Goal: Task Accomplishment & Management: Manage account settings

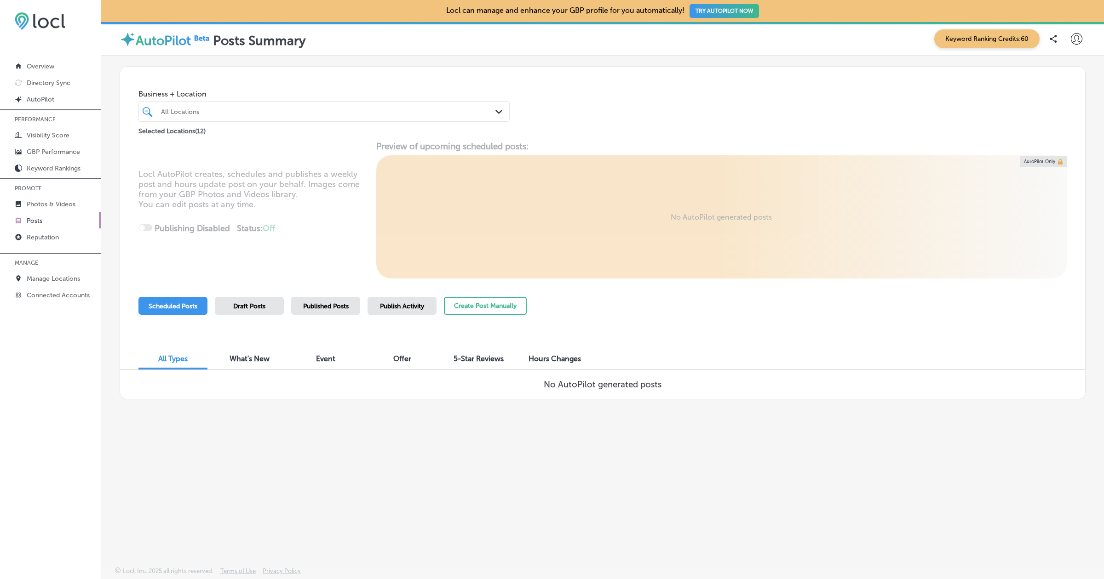
click at [1072, 48] on div "Keyword Ranking Credits: 60" at bounding box center [1007, 38] width 156 height 19
click at [1073, 41] on icon at bounding box center [1076, 38] width 11 height 11
click at [1061, 116] on p "Log Out" at bounding box center [1057, 118] width 28 height 11
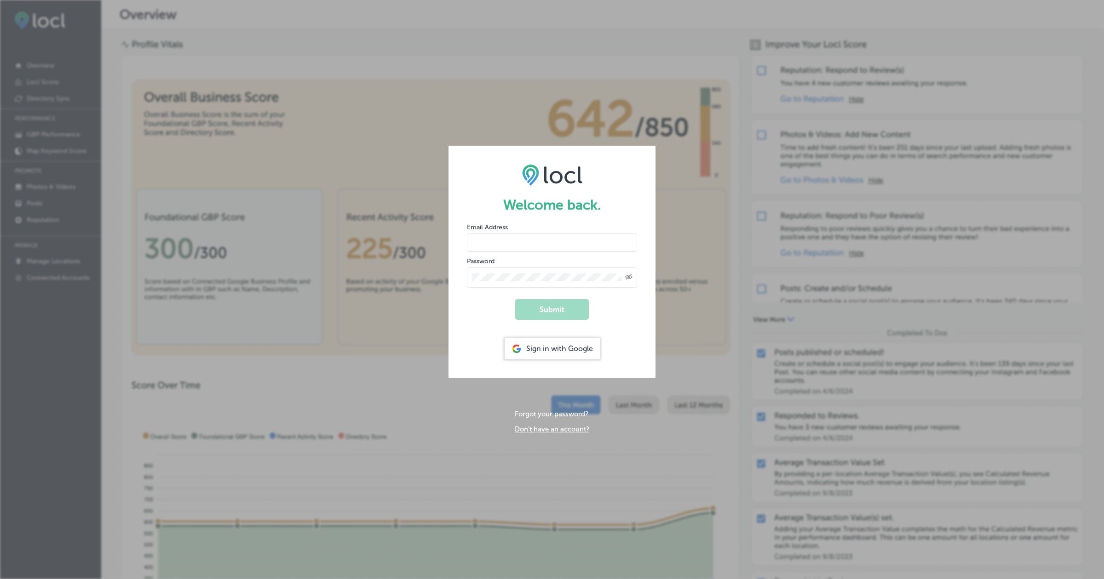
click at [531, 243] on input "email" at bounding box center [552, 243] width 170 height 18
paste input "[EMAIL_ADDRESS][DOMAIN_NAME]"
type input "[EMAIL_ADDRESS][DOMAIN_NAME]"
click at [539, 269] on div "Created with Sketch." at bounding box center [552, 278] width 170 height 20
click at [515, 299] on button "Submit" at bounding box center [552, 309] width 74 height 21
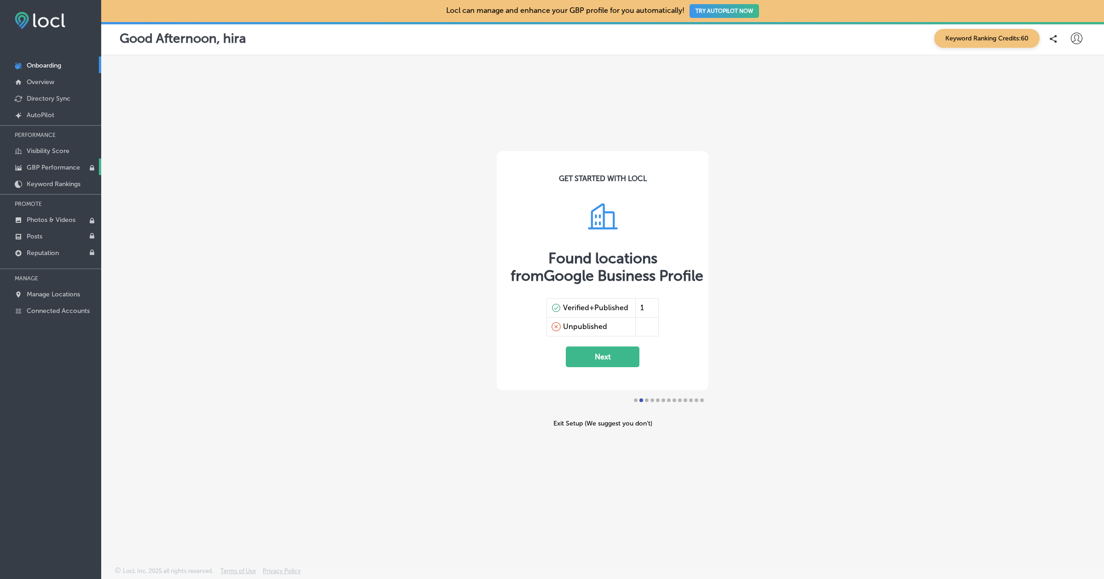
click at [76, 170] on p "GBP Performance" at bounding box center [53, 168] width 53 height 8
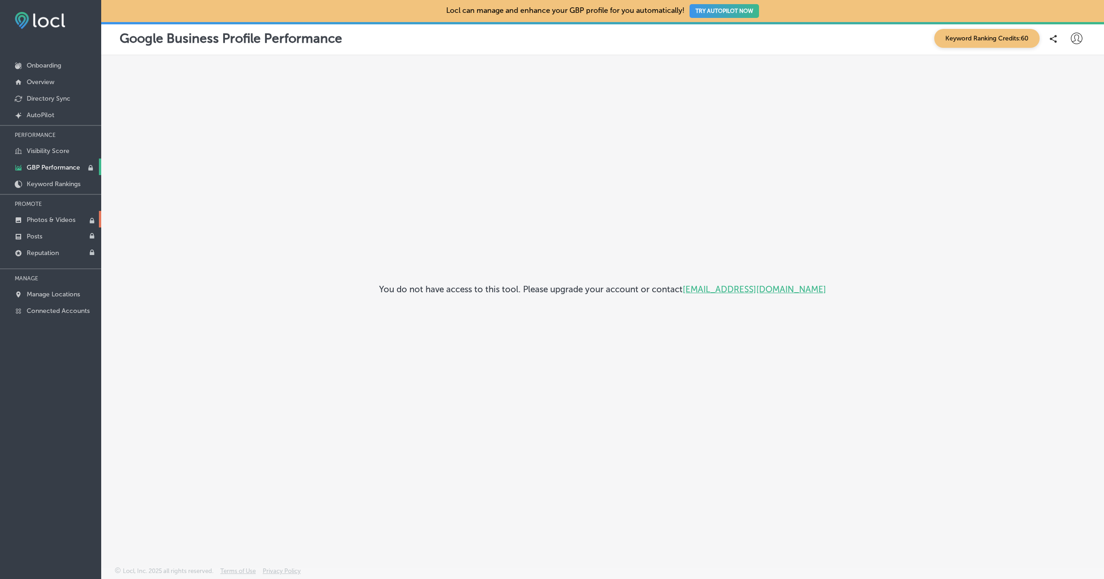
click at [51, 214] on link "Photos & Videos" at bounding box center [50, 219] width 101 height 17
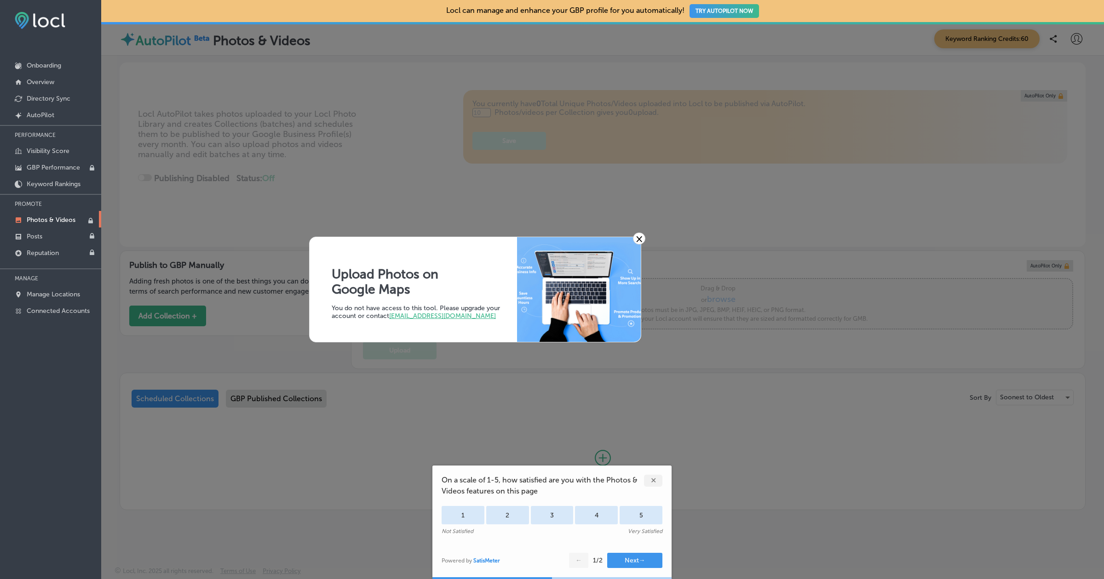
type input "0"
click at [641, 239] on link "×" at bounding box center [639, 239] width 12 height 12
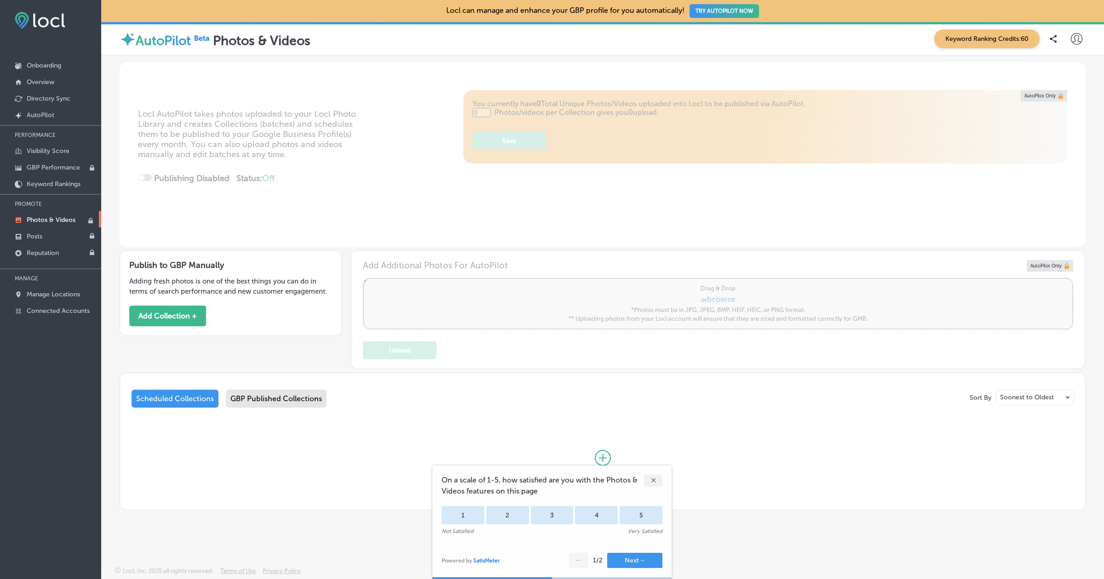
click at [653, 478] on div "✕" at bounding box center [653, 481] width 18 height 12
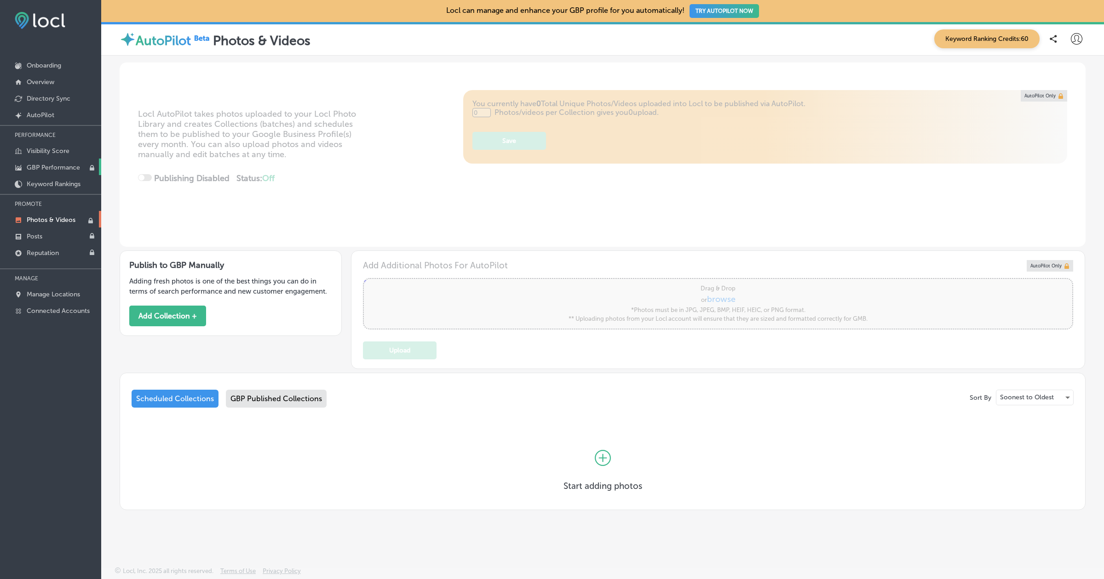
click at [52, 167] on p "GBP Performance" at bounding box center [53, 168] width 53 height 8
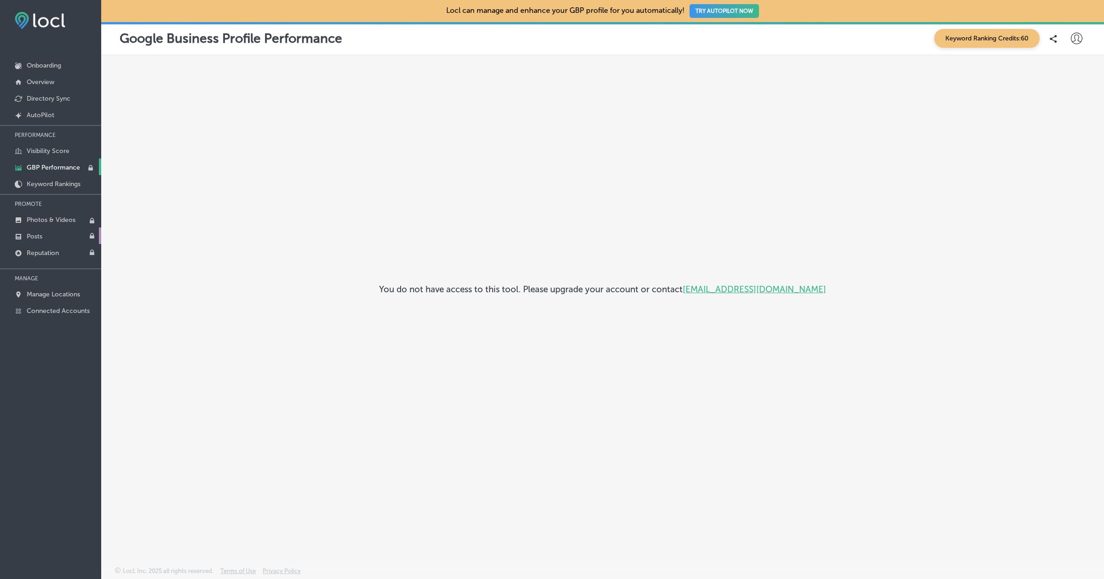
click at [60, 228] on link "Posts" at bounding box center [50, 236] width 101 height 17
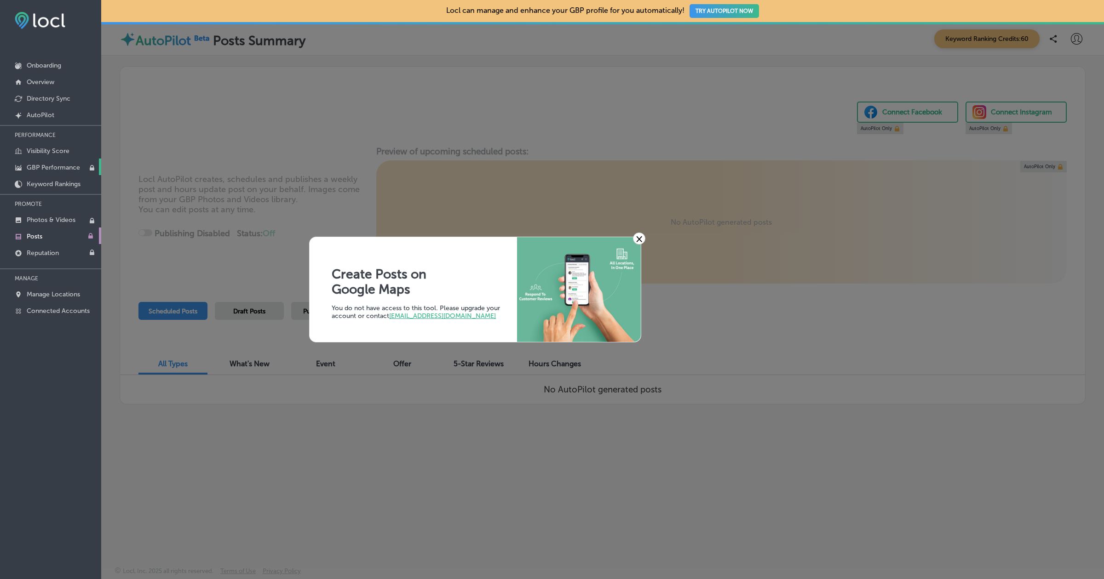
click at [64, 173] on link "GBP Performance" at bounding box center [50, 167] width 101 height 17
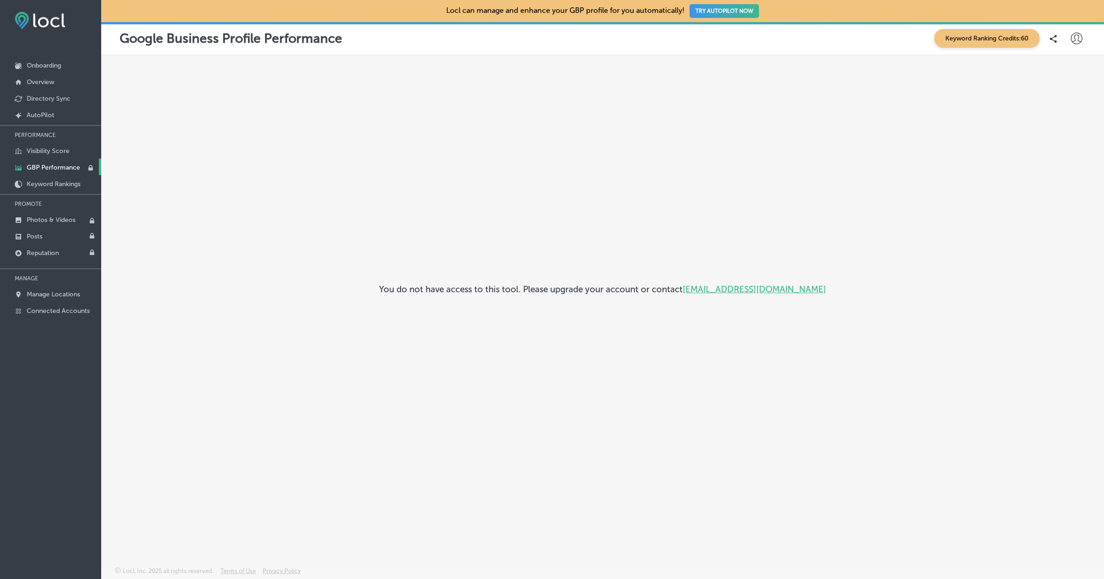
click at [1076, 44] on icon at bounding box center [1076, 38] width 11 height 11
